Goal: Task Accomplishment & Management: Use online tool/utility

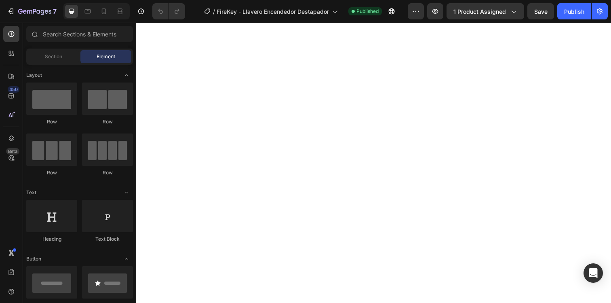
scroll to position [343, 0]
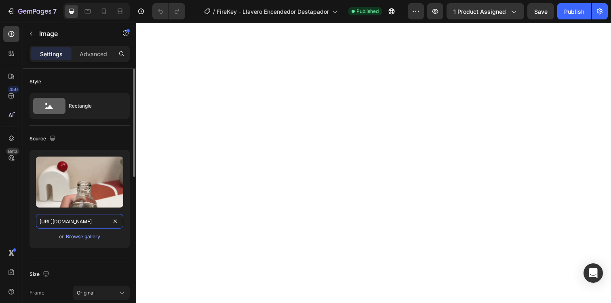
click at [103, 220] on input "[URL][DOMAIN_NAME]" at bounding box center [79, 221] width 87 height 15
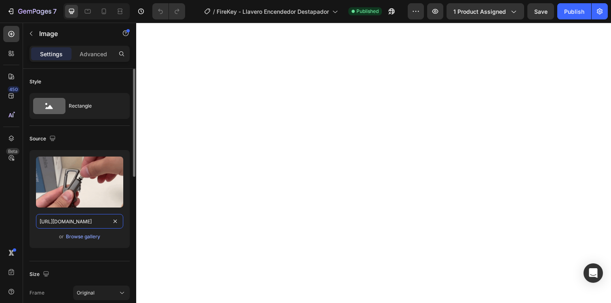
paste input "[DOMAIN_NAME][URL]"
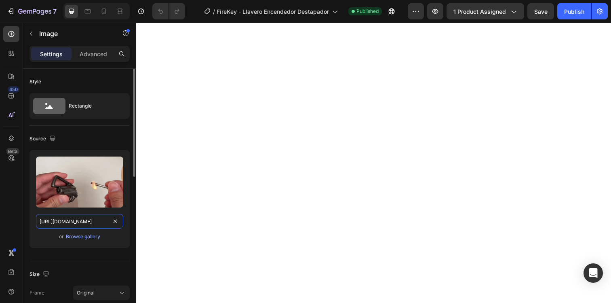
scroll to position [0, 416]
type input "[URL][DOMAIN_NAME]"
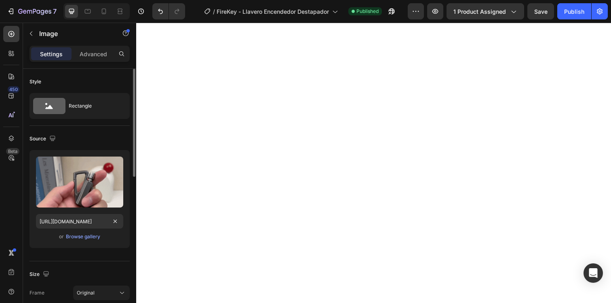
scroll to position [0, 0]
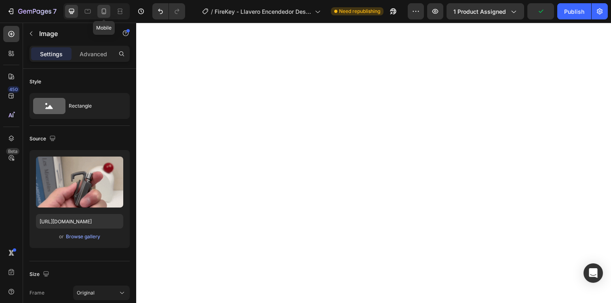
click at [106, 8] on icon at bounding box center [104, 11] width 8 height 8
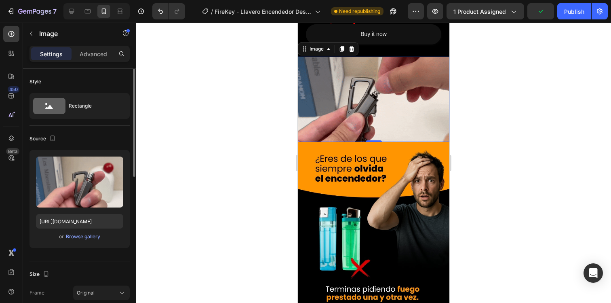
scroll to position [357, 0]
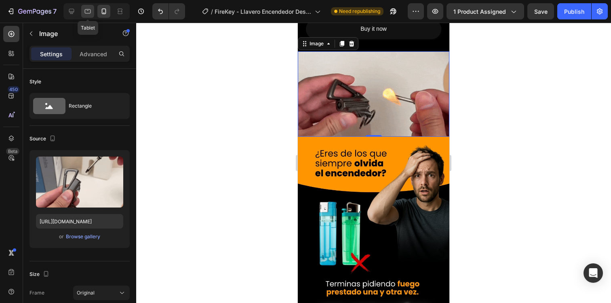
click at [87, 11] on icon at bounding box center [88, 11] width 8 height 8
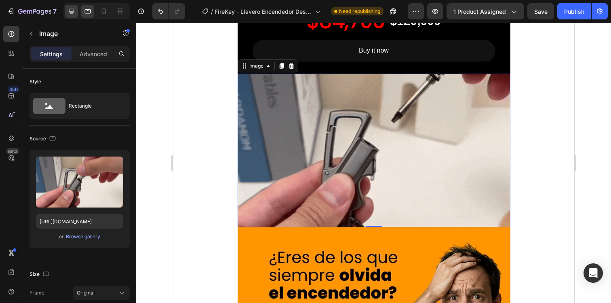
scroll to position [380, 0]
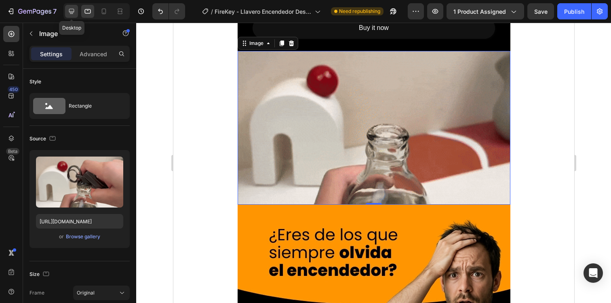
click at [71, 11] on icon at bounding box center [71, 11] width 5 height 5
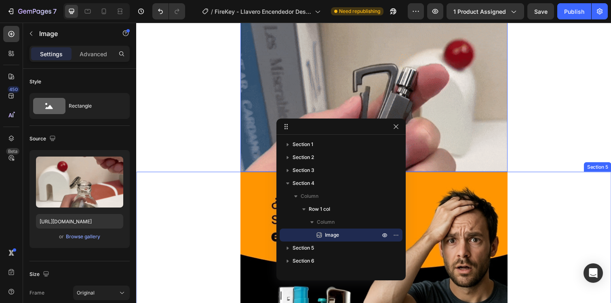
scroll to position [422, 0]
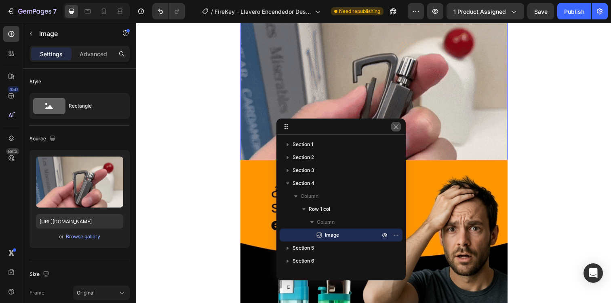
click at [399, 127] on icon "button" at bounding box center [396, 126] width 6 height 6
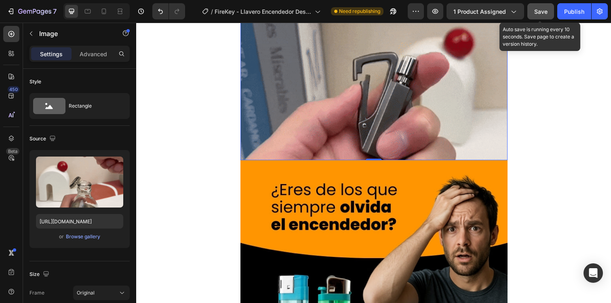
click at [542, 14] on span "Save" at bounding box center [540, 11] width 13 height 7
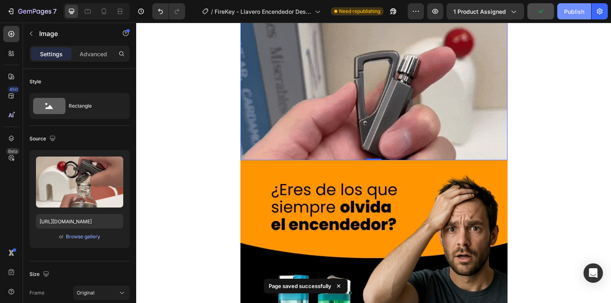
click at [568, 14] on div "Publish" at bounding box center [574, 11] width 20 height 8
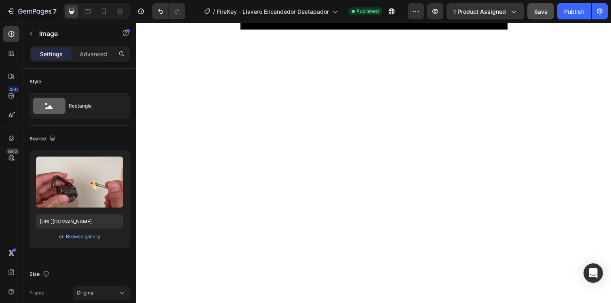
scroll to position [276, 0]
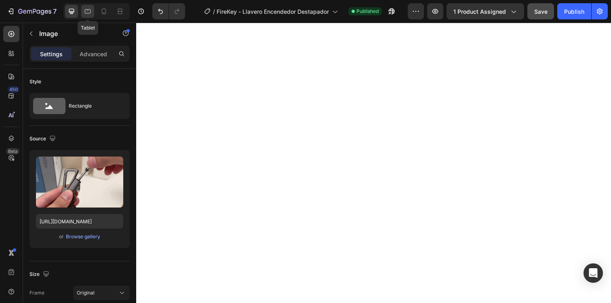
click at [91, 12] on icon at bounding box center [88, 11] width 8 height 8
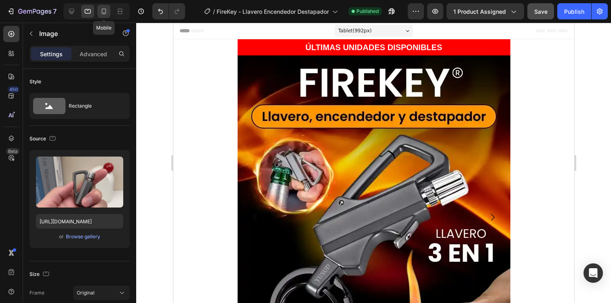
click at [104, 10] on icon at bounding box center [104, 11] width 8 height 8
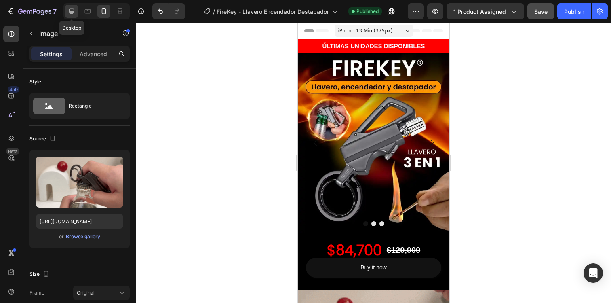
click at [78, 8] on div at bounding box center [71, 11] width 13 height 13
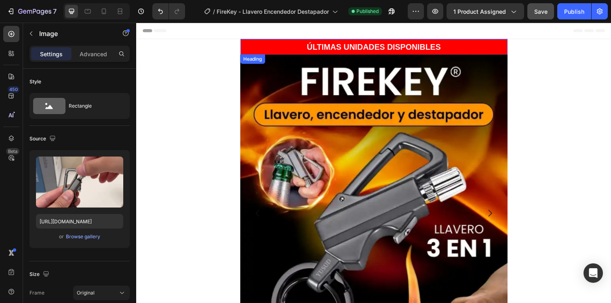
click at [282, 47] on h2 "ÚLTIMAS UNIDADES DISPONIBLES" at bounding box center [379, 47] width 273 height 12
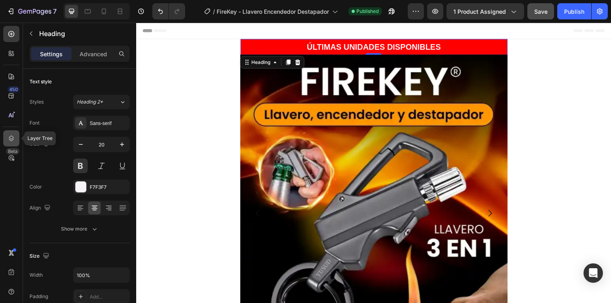
click at [10, 137] on icon at bounding box center [11, 138] width 8 height 8
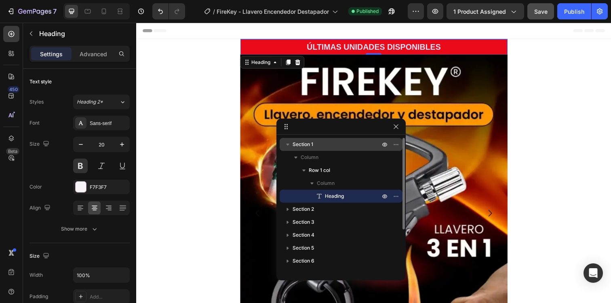
click at [307, 146] on span "Section 1" at bounding box center [303, 144] width 21 height 8
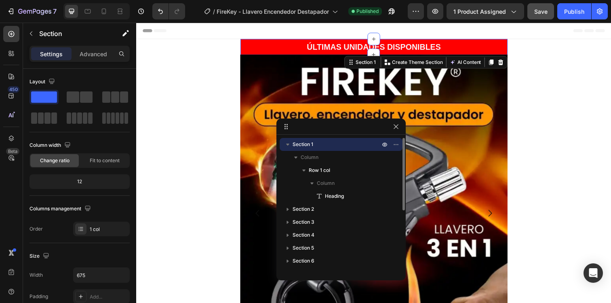
click at [291, 147] on icon "button" at bounding box center [288, 144] width 8 height 8
click at [397, 144] on icon "button" at bounding box center [397, 144] width 1 height 1
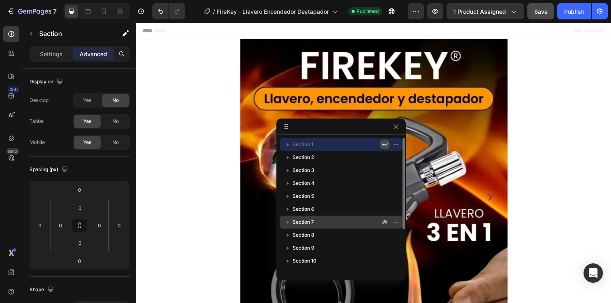
scroll to position [61, 0]
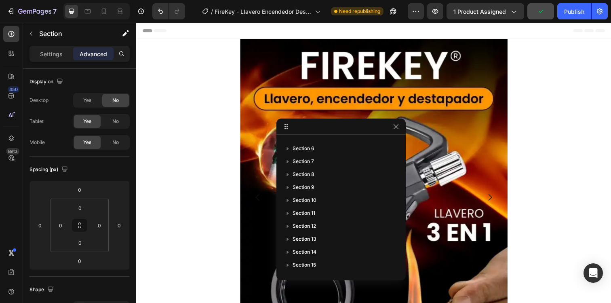
click at [5, 201] on div "450 Beta" at bounding box center [11, 135] width 16 height 219
click at [398, 129] on icon "button" at bounding box center [396, 126] width 6 height 6
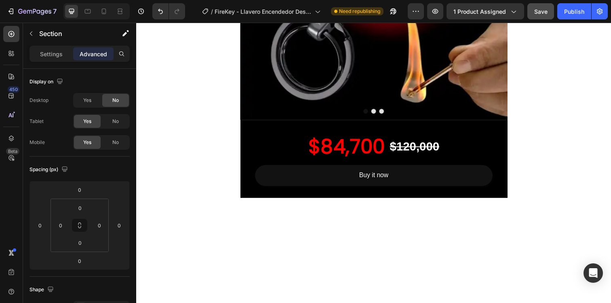
scroll to position [0, 0]
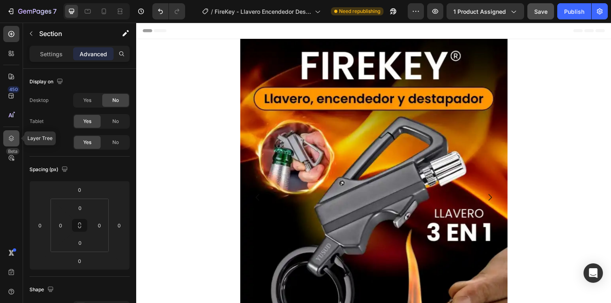
click at [13, 139] on icon at bounding box center [11, 138] width 5 height 6
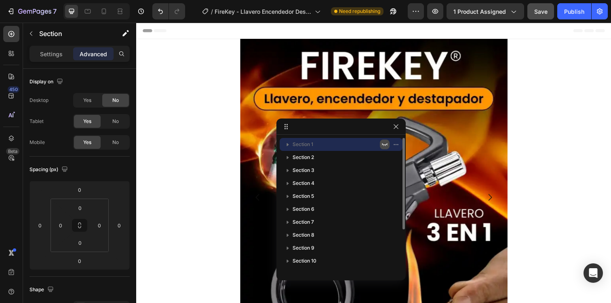
click at [386, 143] on icon "button" at bounding box center [385, 144] width 6 height 6
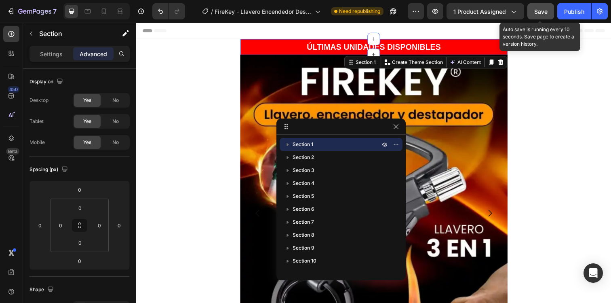
click at [540, 14] on span "Save" at bounding box center [540, 11] width 13 height 7
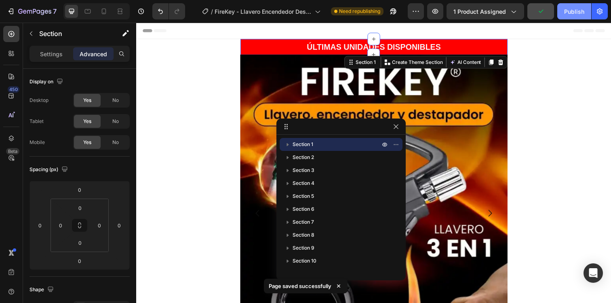
click at [582, 13] on div "Publish" at bounding box center [574, 11] width 20 height 8
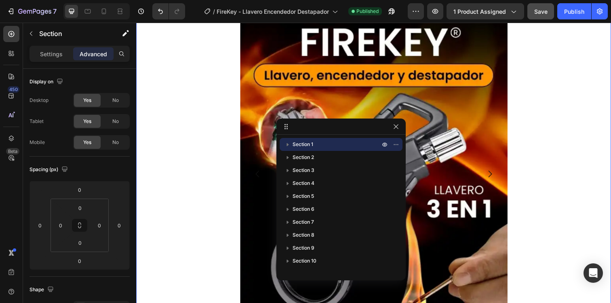
scroll to position [58, 0]
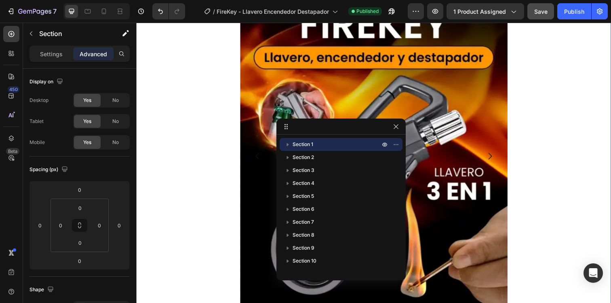
click at [183, 198] on div "Image Image Image [GEOGRAPHIC_DATA]" at bounding box center [378, 158] width 485 height 323
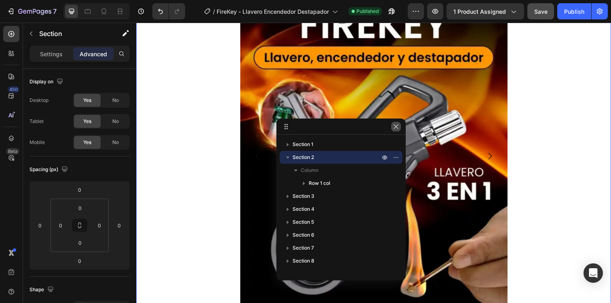
click at [395, 126] on icon "button" at bounding box center [396, 126] width 6 height 6
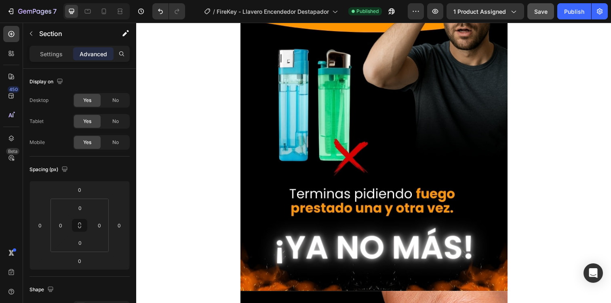
scroll to position [694, 0]
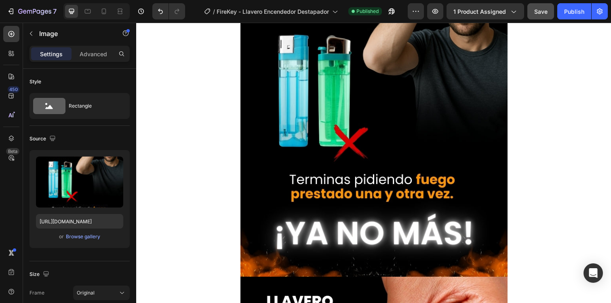
click at [283, 173] on img at bounding box center [379, 100] width 273 height 364
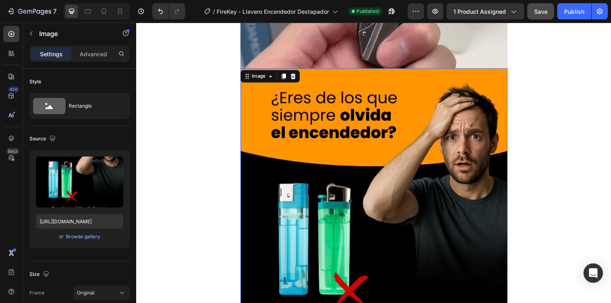
scroll to position [576, 0]
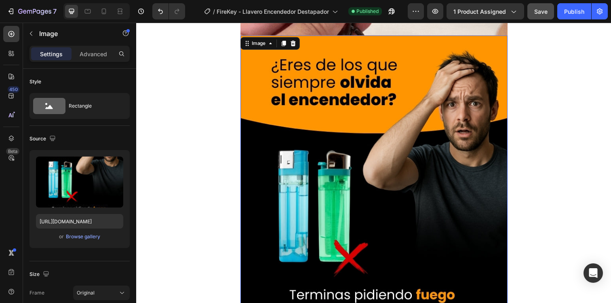
click at [333, 183] on img at bounding box center [379, 218] width 273 height 364
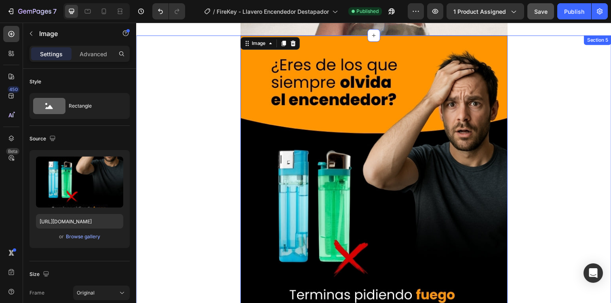
click at [160, 192] on div "Image 0 Row" at bounding box center [378, 218] width 485 height 364
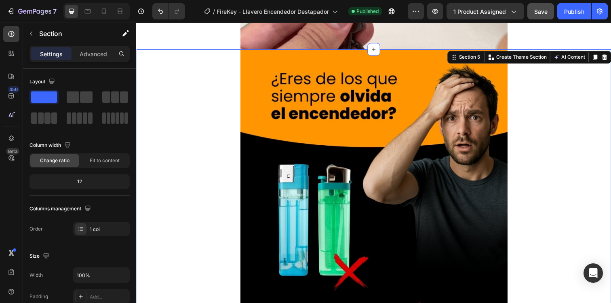
scroll to position [615, 0]
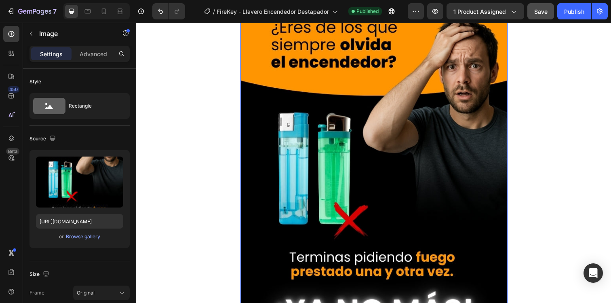
click at [306, 188] on img at bounding box center [379, 179] width 273 height 364
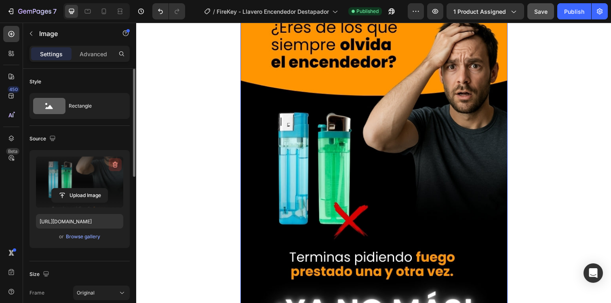
click at [116, 163] on icon "button" at bounding box center [115, 165] width 5 height 6
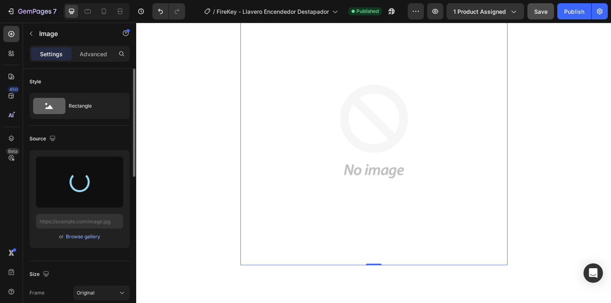
type input "[URL][DOMAIN_NAME]"
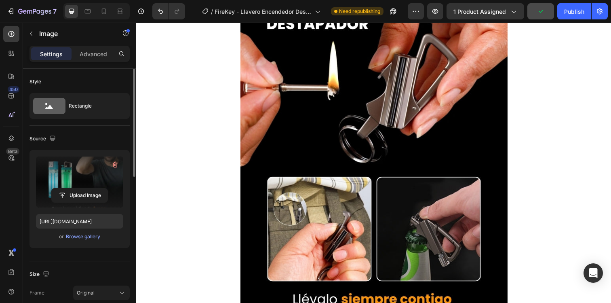
scroll to position [1028, 0]
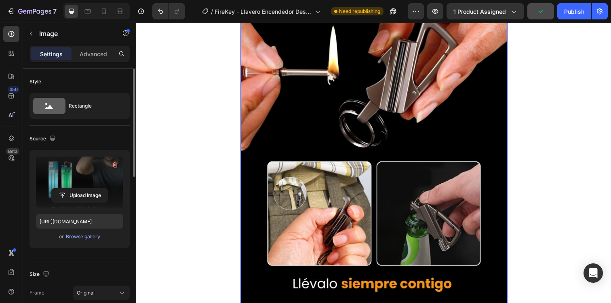
click at [325, 163] on img at bounding box center [379, 129] width 273 height 364
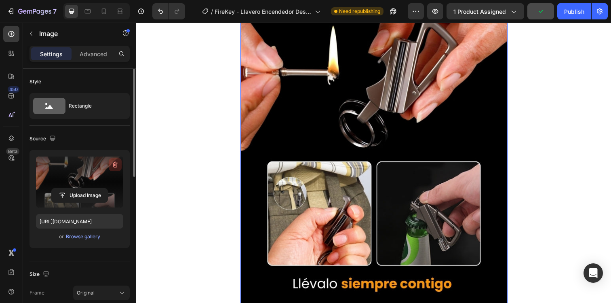
click at [114, 167] on icon "button" at bounding box center [115, 165] width 5 height 6
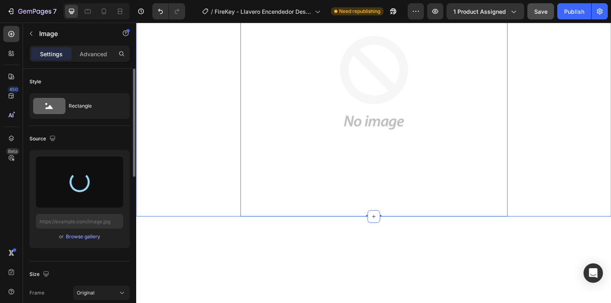
type input "[URL][DOMAIN_NAME]"
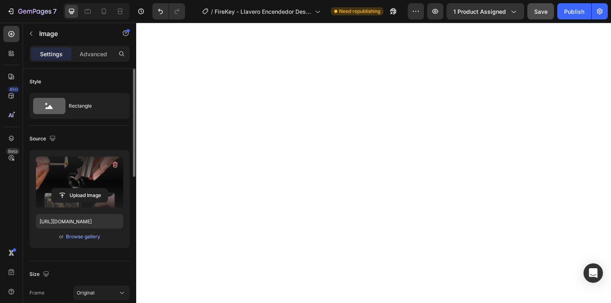
scroll to position [1430, 0]
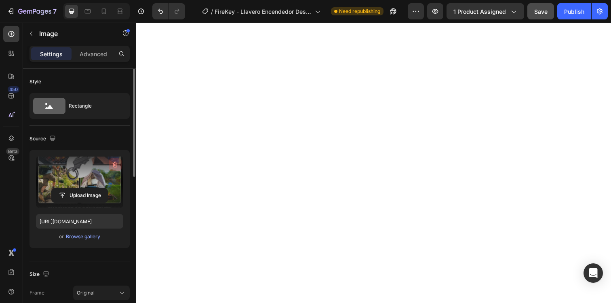
click at [116, 166] on icon "button" at bounding box center [115, 165] width 5 height 6
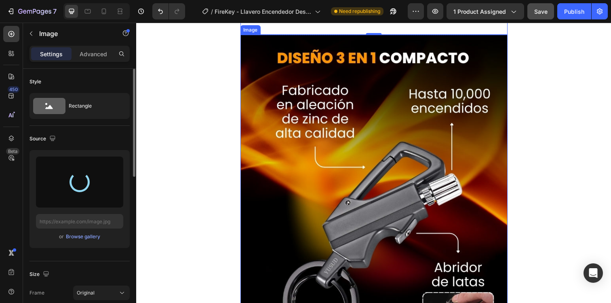
scroll to position [1581, 0]
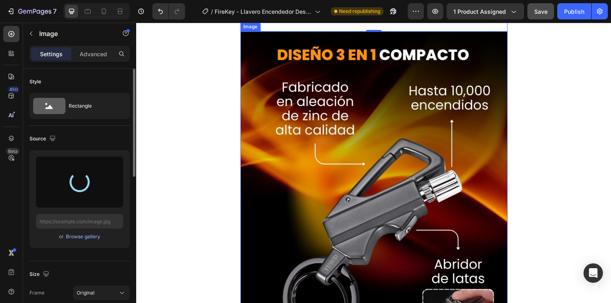
type input "[URL][DOMAIN_NAME]"
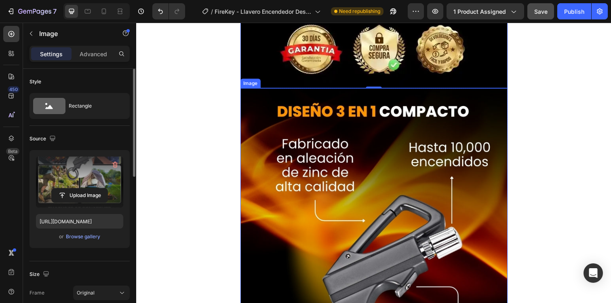
scroll to position [1645, 0]
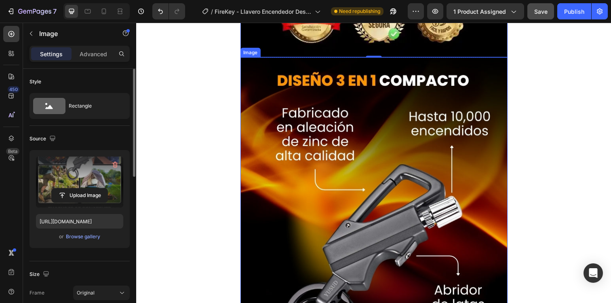
click at [295, 168] on img at bounding box center [379, 240] width 273 height 364
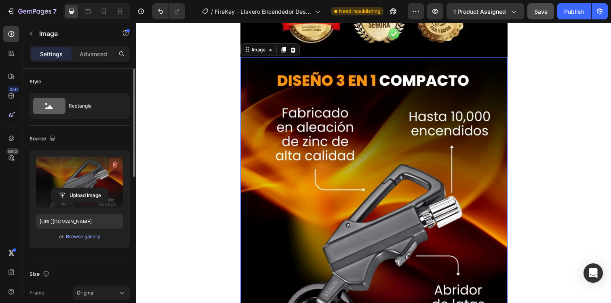
click at [112, 165] on icon "button" at bounding box center [115, 165] width 8 height 8
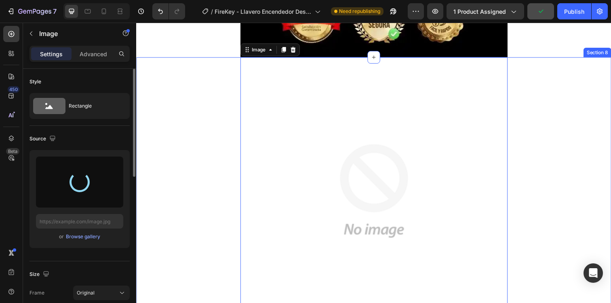
type input "[URL][DOMAIN_NAME]"
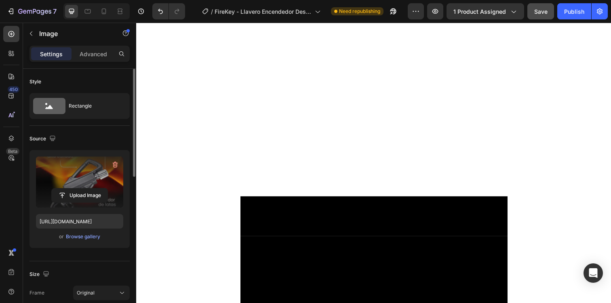
scroll to position [2352, 0]
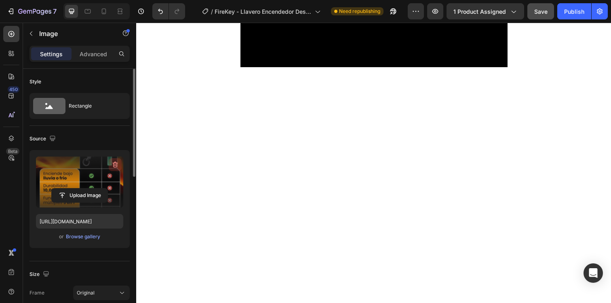
click at [113, 163] on icon "button" at bounding box center [115, 165] width 5 height 6
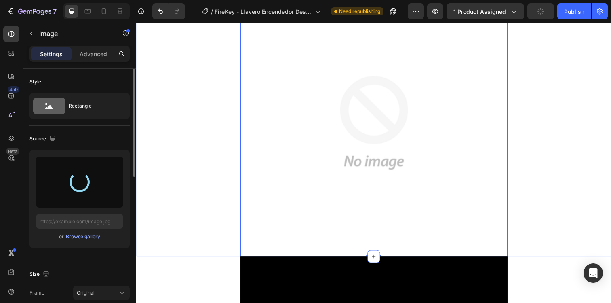
type input "[URL][DOMAIN_NAME]"
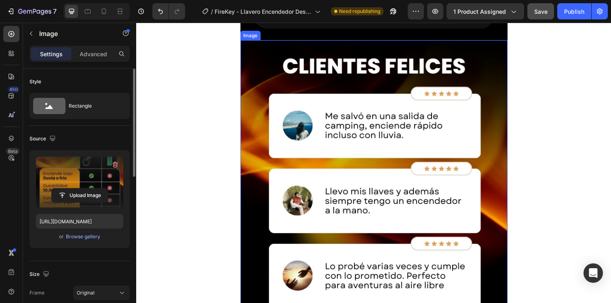
scroll to position [2759, 0]
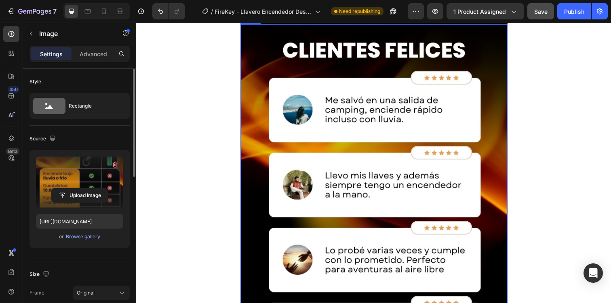
click at [304, 211] on img at bounding box center [379, 206] width 273 height 364
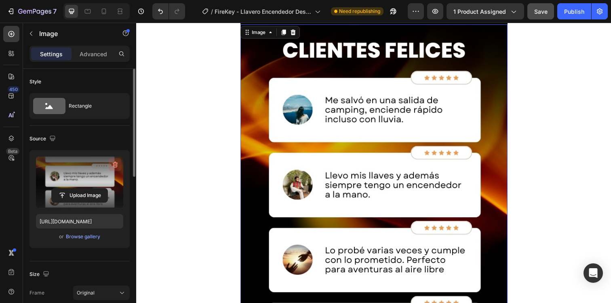
click at [115, 163] on icon "button" at bounding box center [115, 165] width 5 height 6
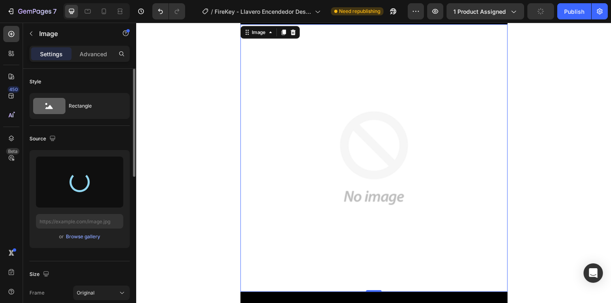
type input "[URL][DOMAIN_NAME]"
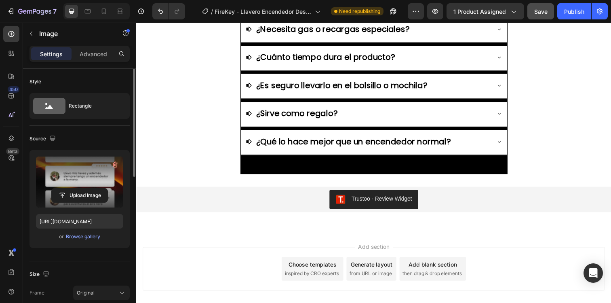
scroll to position [3280, 0]
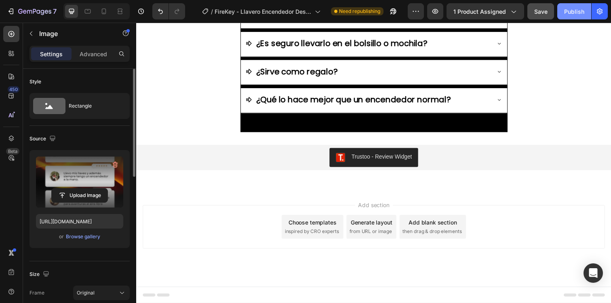
click at [575, 12] on div "Publish" at bounding box center [574, 11] width 20 height 8
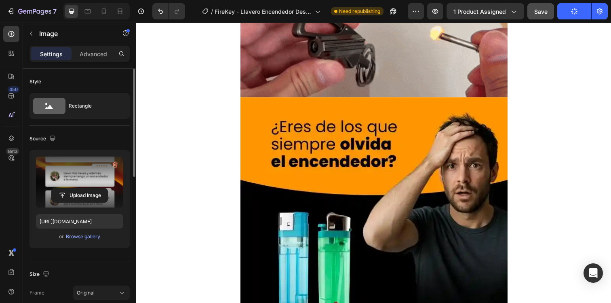
scroll to position [191, 0]
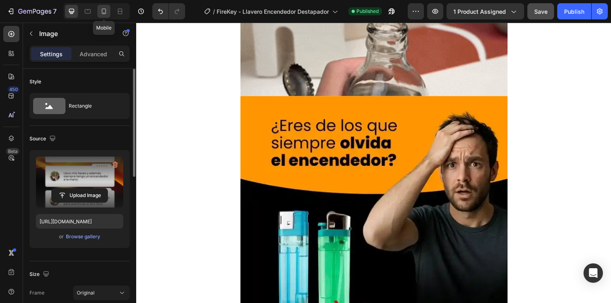
click at [105, 11] on icon at bounding box center [104, 11] width 8 height 8
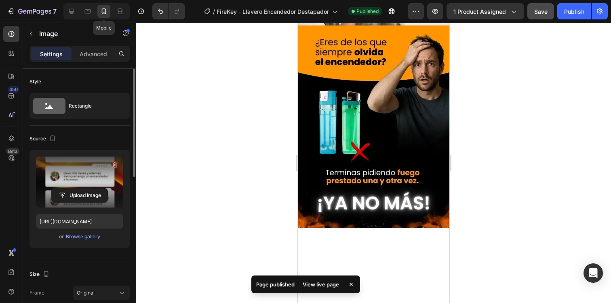
scroll to position [187, 0]
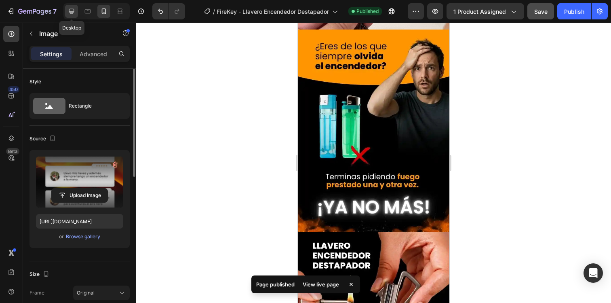
click at [74, 11] on icon at bounding box center [72, 11] width 8 height 8
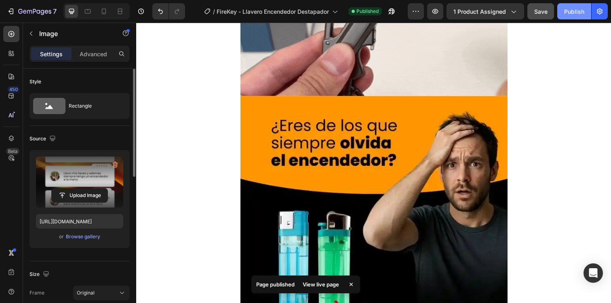
click at [568, 14] on div "Publish" at bounding box center [574, 11] width 20 height 8
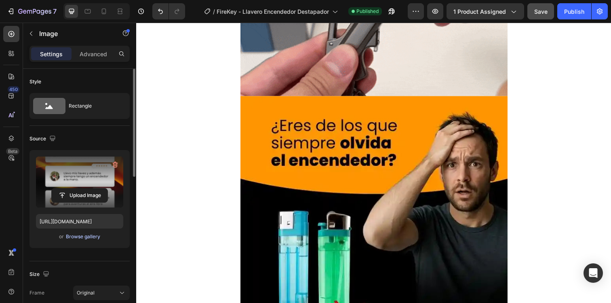
click at [76, 236] on div "Browse gallery" at bounding box center [83, 236] width 34 height 7
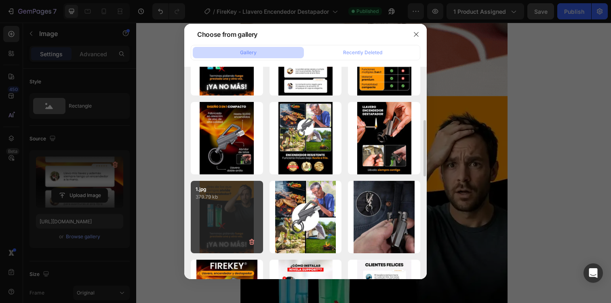
scroll to position [206, 0]
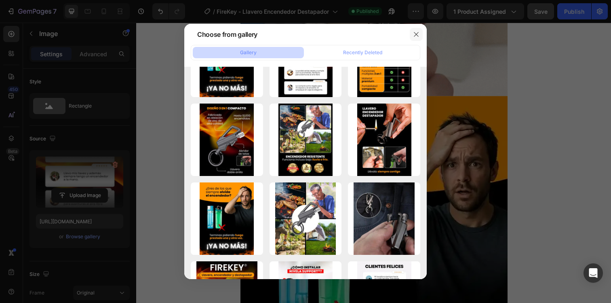
click at [418, 33] on icon "button" at bounding box center [416, 34] width 4 height 4
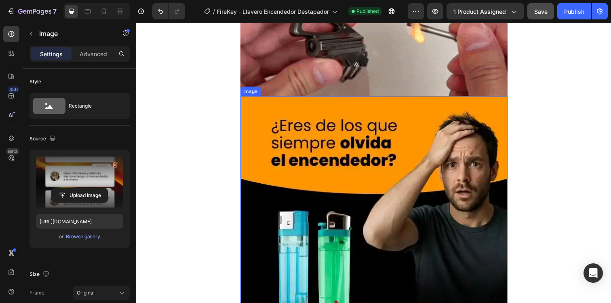
scroll to position [0, 0]
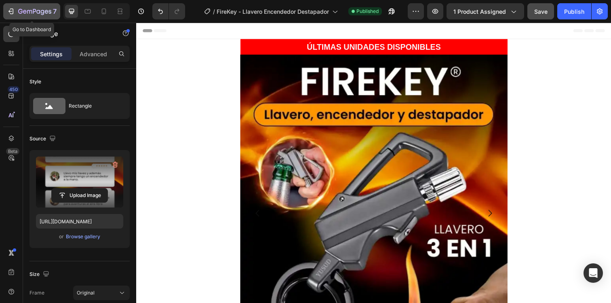
click at [34, 15] on icon "button" at bounding box center [34, 11] width 33 height 7
